Goal: Task Accomplishment & Management: Use online tool/utility

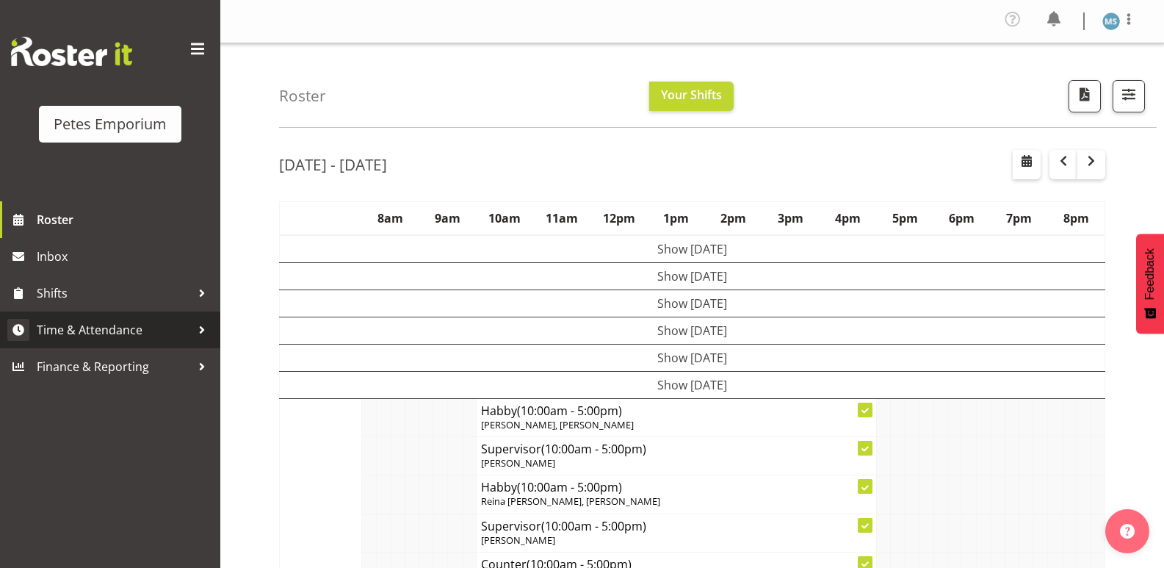
click at [96, 330] on span "Time & Attendance" at bounding box center [114, 330] width 154 height 22
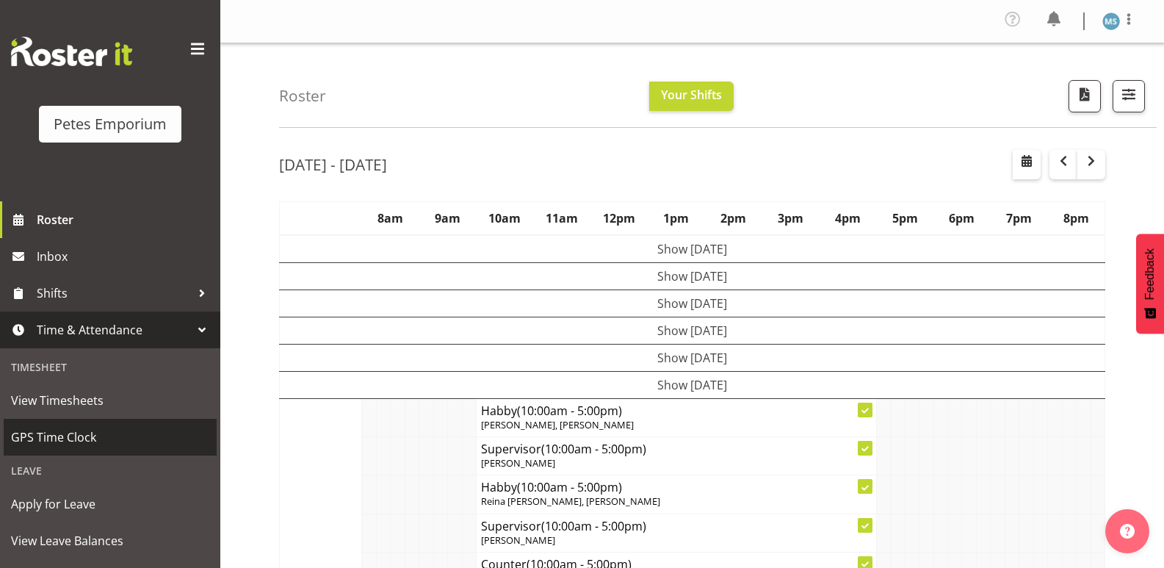
click at [76, 441] on span "GPS Time Clock" at bounding box center [110, 437] width 198 height 22
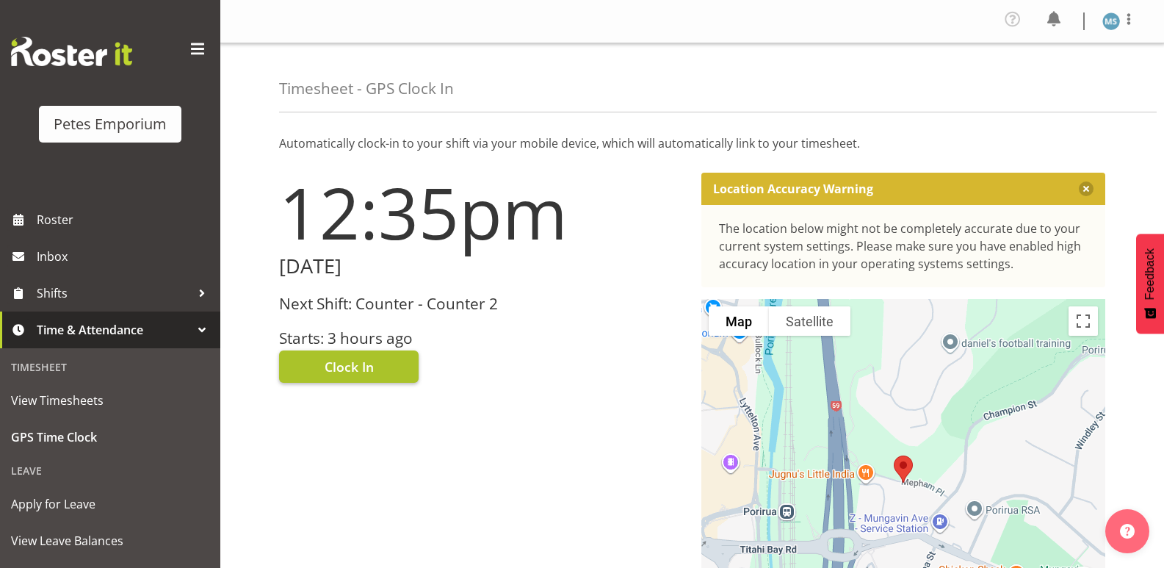
click at [360, 353] on button "Clock In" at bounding box center [349, 366] width 140 height 32
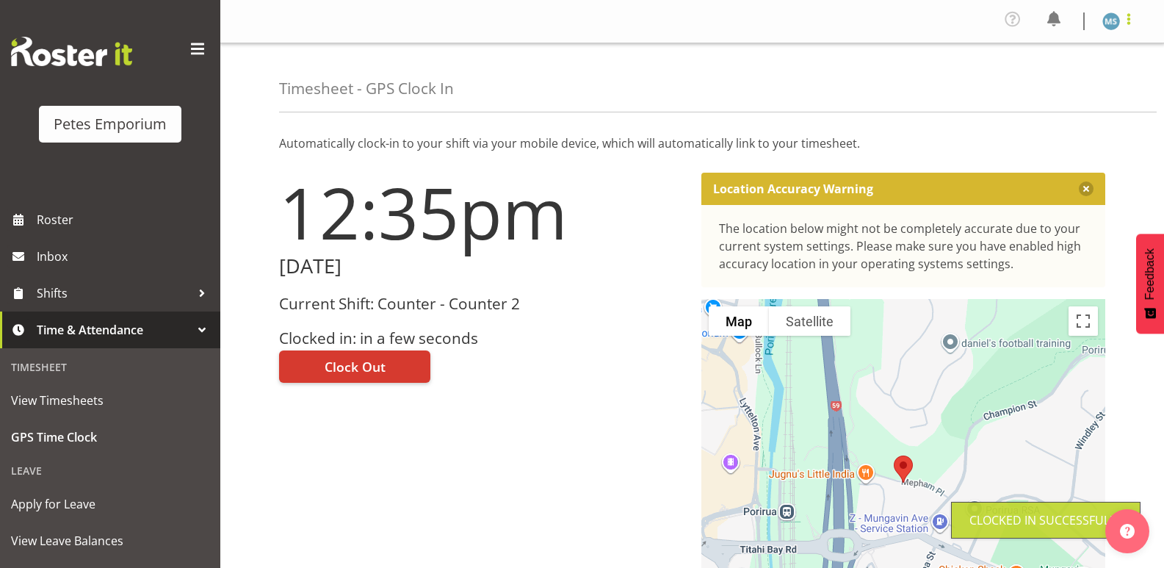
click at [1137, 24] on span at bounding box center [1129, 19] width 18 height 18
click at [1047, 76] on link "Log Out" at bounding box center [1067, 81] width 141 height 26
